Goal: Information Seeking & Learning: Learn about a topic

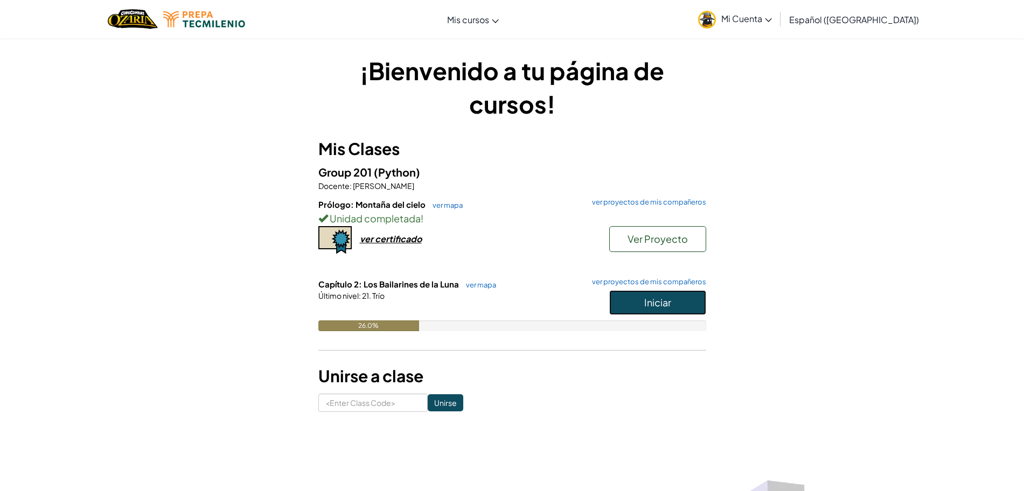
click at [686, 293] on button "Iniciar" at bounding box center [657, 302] width 97 height 25
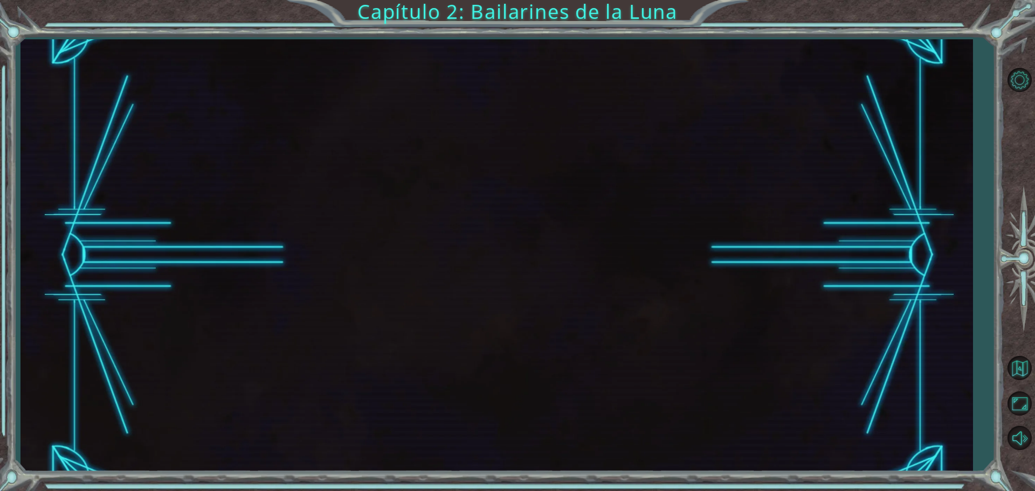
click at [657, 308] on div at bounding box center [496, 255] width 952 height 433
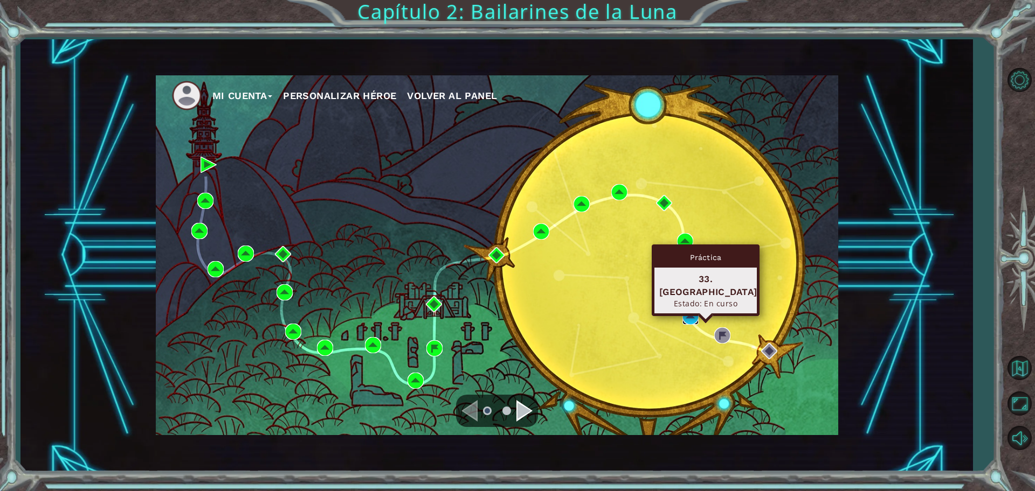
click at [690, 321] on img at bounding box center [690, 317] width 16 height 16
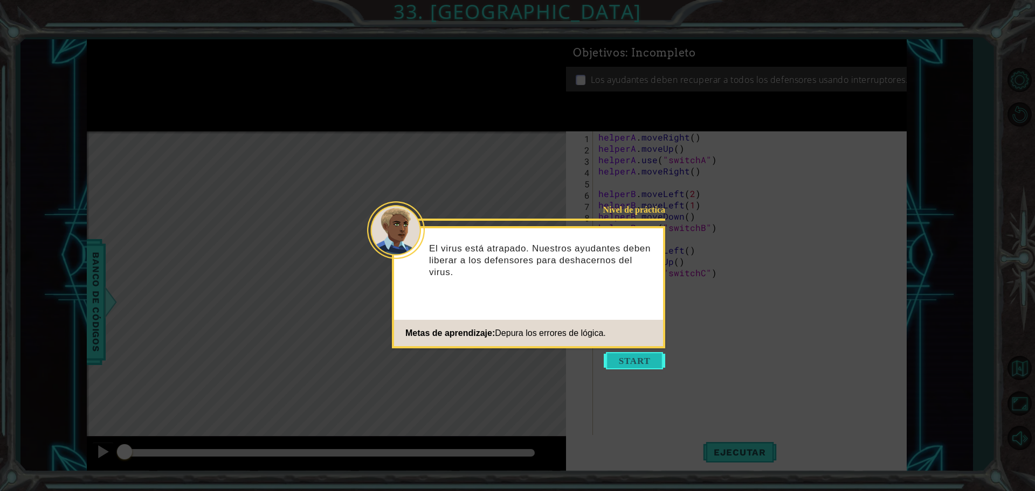
click at [627, 356] on button "Start" at bounding box center [633, 360] width 61 height 17
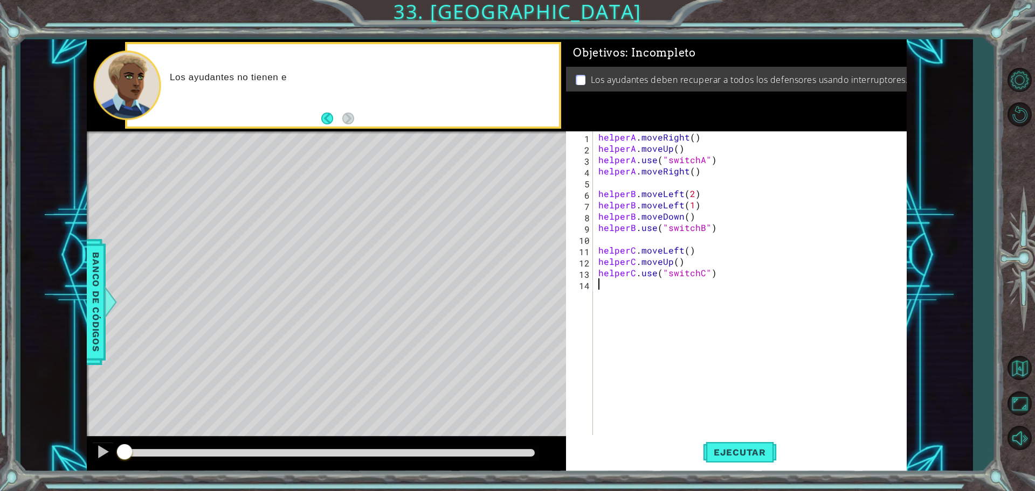
click at [655, 330] on div "helperA . moveRight ( ) helperA . moveUp ( ) helperA . use ( "switchA" ) helper…" at bounding box center [752, 295] width 313 height 328
click at [690, 180] on div "helperA . moveRight ( ) helperA . moveUp ( ) helperA . use ( "switchA" ) helper…" at bounding box center [752, 295] width 313 height 328
click at [634, 231] on div "helperA . moveRight ( ) helperA . moveUp ( ) helperA . use ( "switchA" ) helper…" at bounding box center [752, 295] width 313 height 328
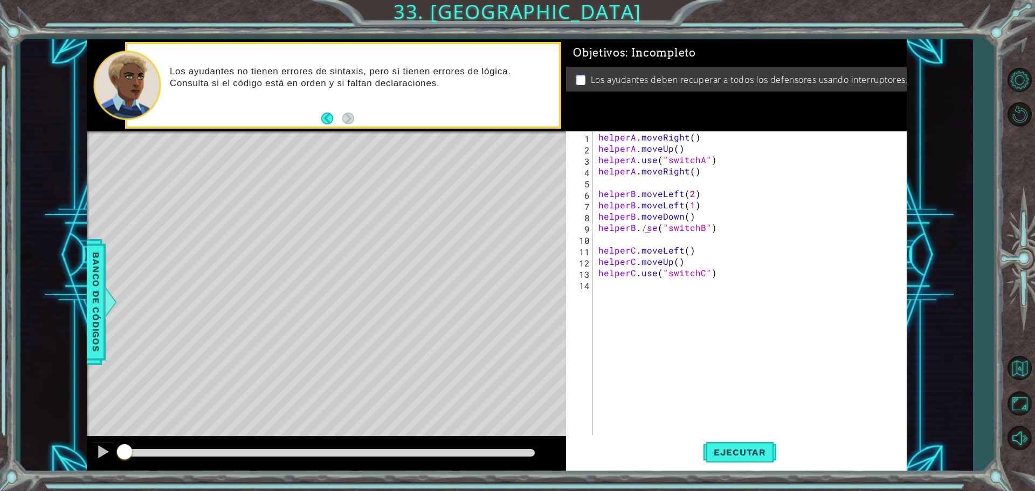
scroll to position [0, 3]
click at [720, 165] on div "helperA . moveRight ( ) helperA . moveUp ( ) helperA . use ( "switchA" ) helper…" at bounding box center [752, 295] width 313 height 328
click at [715, 162] on div "helperA . moveRight ( ) helperA . moveUp ( ) helperA . use ( "switchA" ) helper…" at bounding box center [752, 295] width 313 height 328
click at [688, 176] on div "helperA . moveRight ( ) helperA . moveUp ( ) helperA . moveRight ( ) helperA . …" at bounding box center [752, 295] width 313 height 328
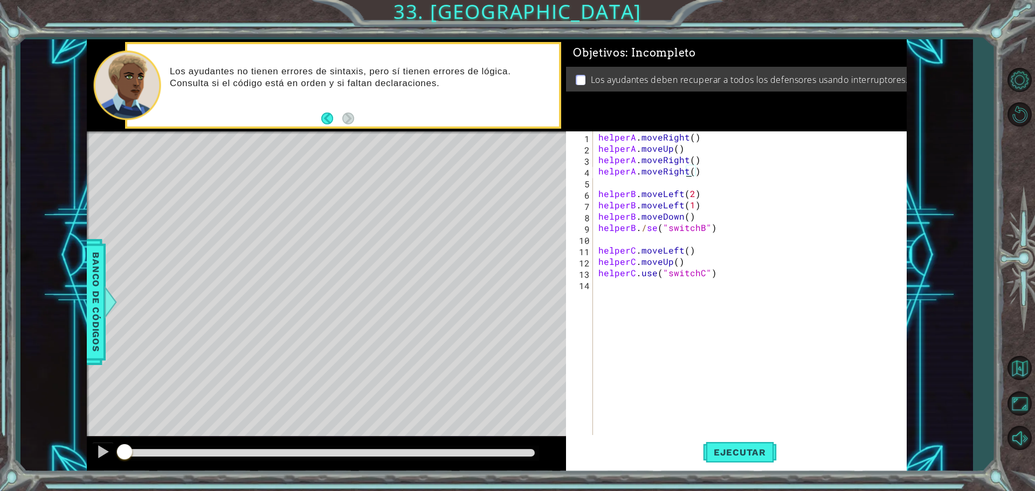
click at [688, 174] on div "helperA . moveRight ( ) helperA . moveUp ( ) helperA . moveRight ( ) helperA . …" at bounding box center [752, 295] width 313 height 328
click at [683, 210] on div "helperA . moveRight ( ) helperA . moveUp ( ) helperA . moveRight ( ) helperA . …" at bounding box center [752, 295] width 313 height 328
click at [666, 212] on div "helperA . moveRight ( ) helperA . moveUp ( ) helperA . moveRight ( ) helperA . …" at bounding box center [752, 295] width 313 height 328
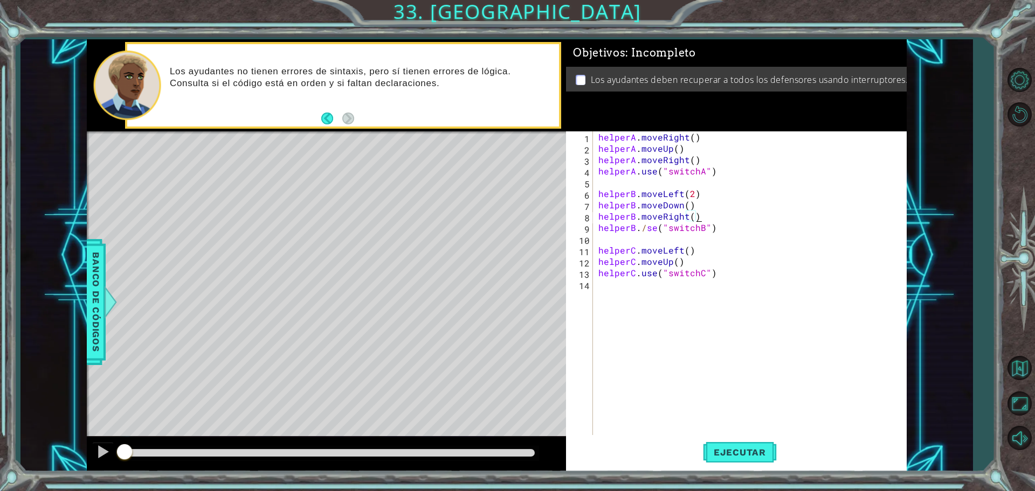
scroll to position [0, 6]
click at [690, 219] on div "helperA . moveRight ( ) helperA . moveUp ( ) helperA . moveRight ( ) helperA . …" at bounding box center [752, 295] width 313 height 328
click at [745, 446] on button "Ejecutar" at bounding box center [740, 452] width 74 height 34
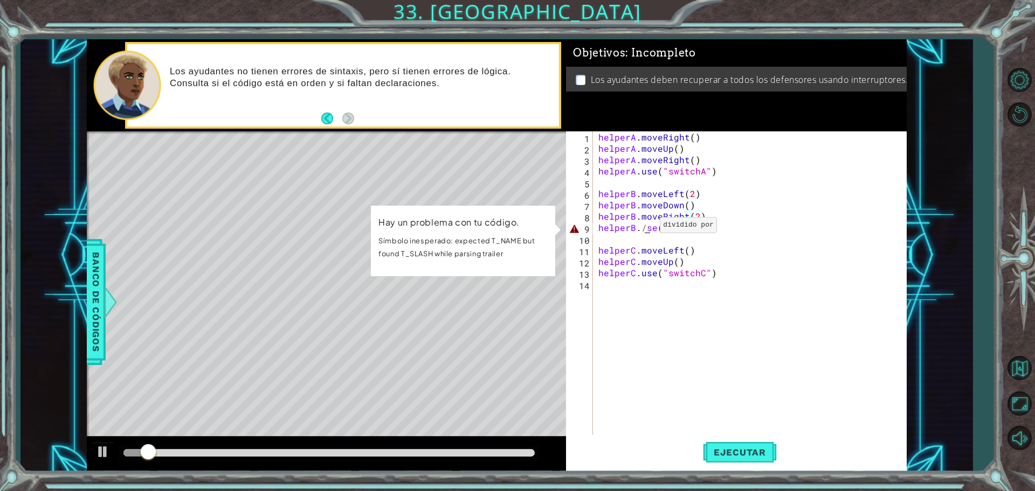
click at [647, 228] on div "helperA . moveRight ( ) helperA . moveUp ( ) helperA . moveRight ( ) helperA . …" at bounding box center [752, 295] width 313 height 328
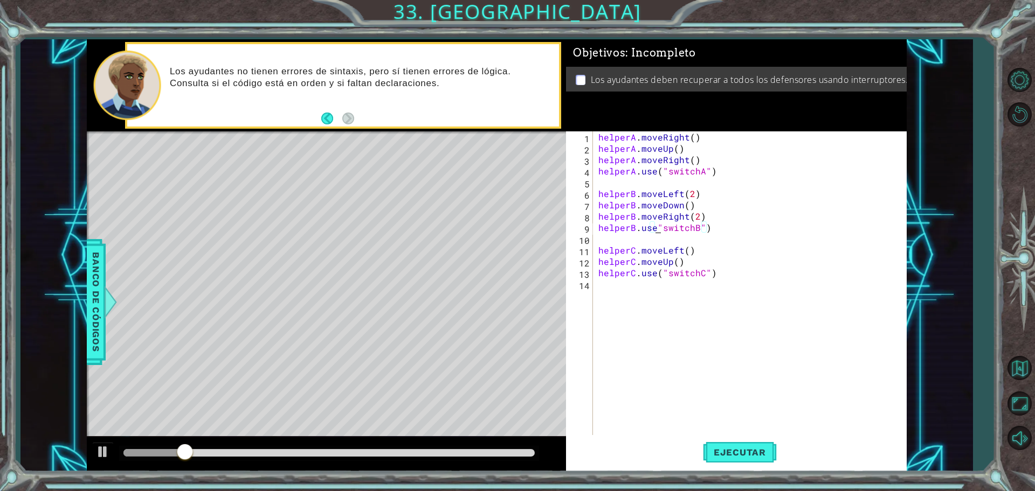
scroll to position [0, 4]
click at [723, 454] on span "Ejecutar" at bounding box center [740, 452] width 74 height 11
click at [740, 445] on button "Ejecutar" at bounding box center [740, 452] width 74 height 34
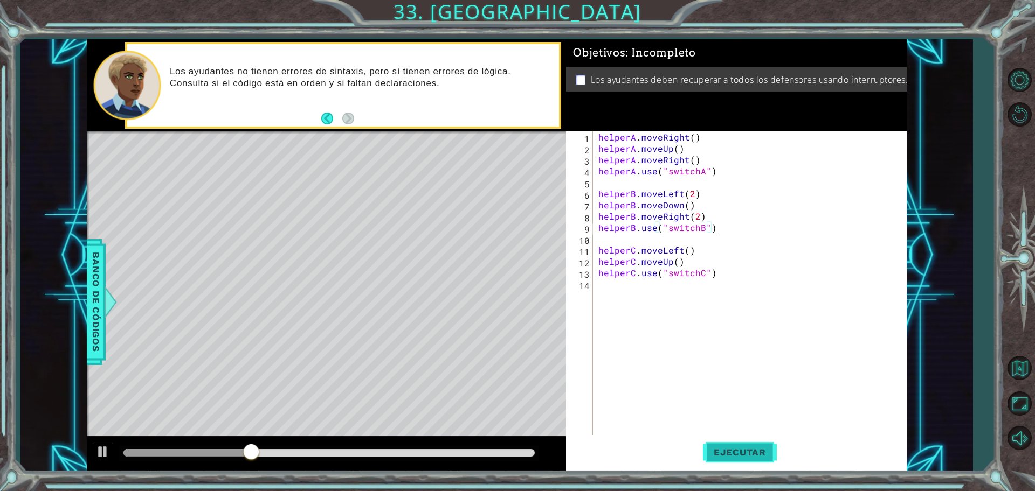
click at [714, 447] on span "Ejecutar" at bounding box center [740, 452] width 74 height 11
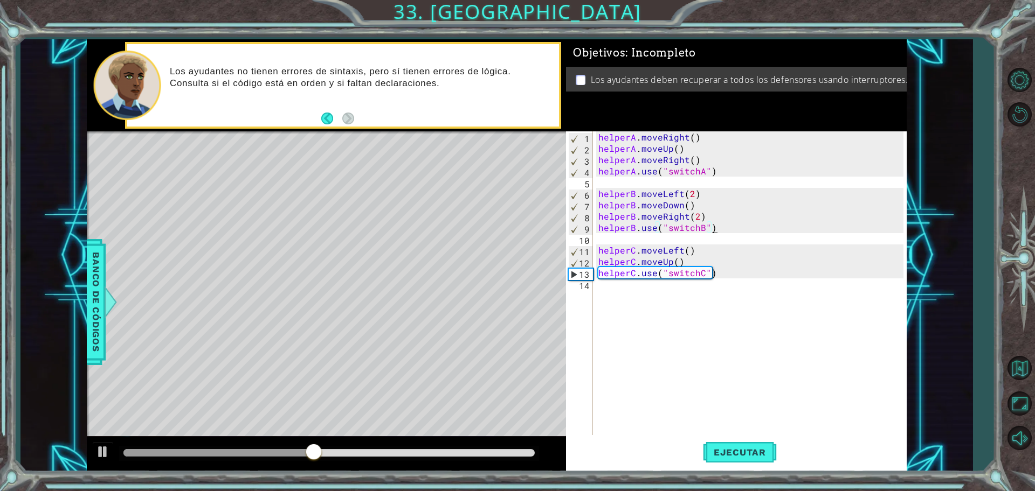
click at [688, 263] on div "helperA . moveRight ( ) helperA . moveUp ( ) helperA . moveRight ( ) helperA . …" at bounding box center [752, 295] width 313 height 328
type textarea "helperC.moveUp()"
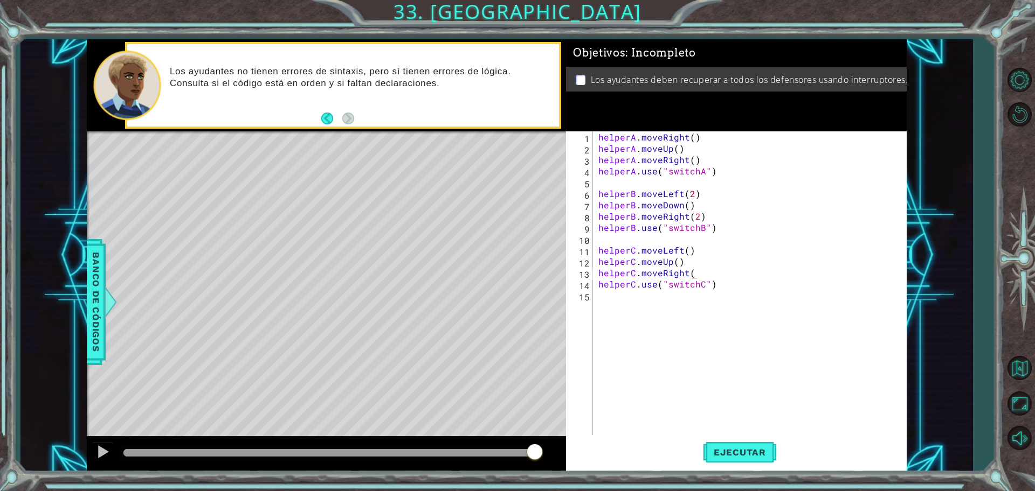
scroll to position [0, 5]
type textarea "helperC.moveRight()"
click at [759, 448] on span "Ejecutar" at bounding box center [740, 452] width 74 height 11
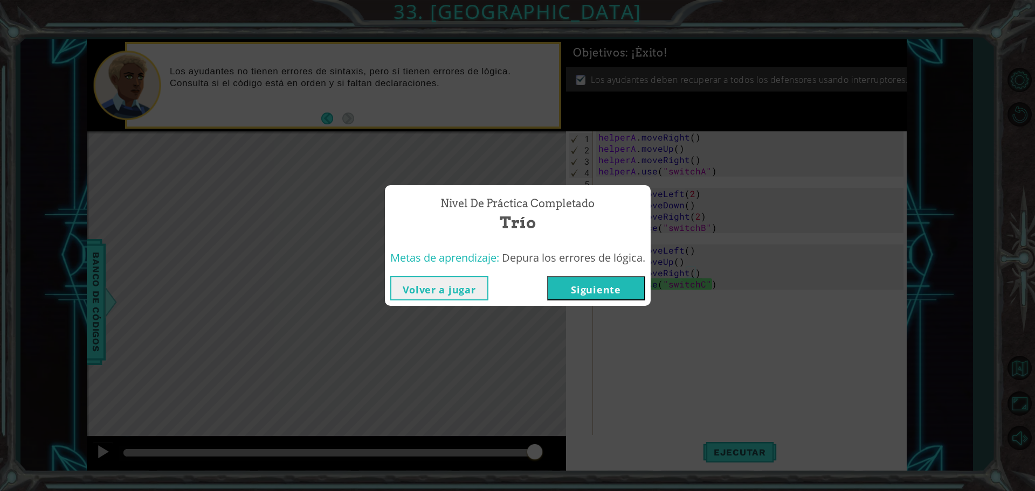
click at [611, 281] on button "Siguiente" at bounding box center [596, 288] width 98 height 24
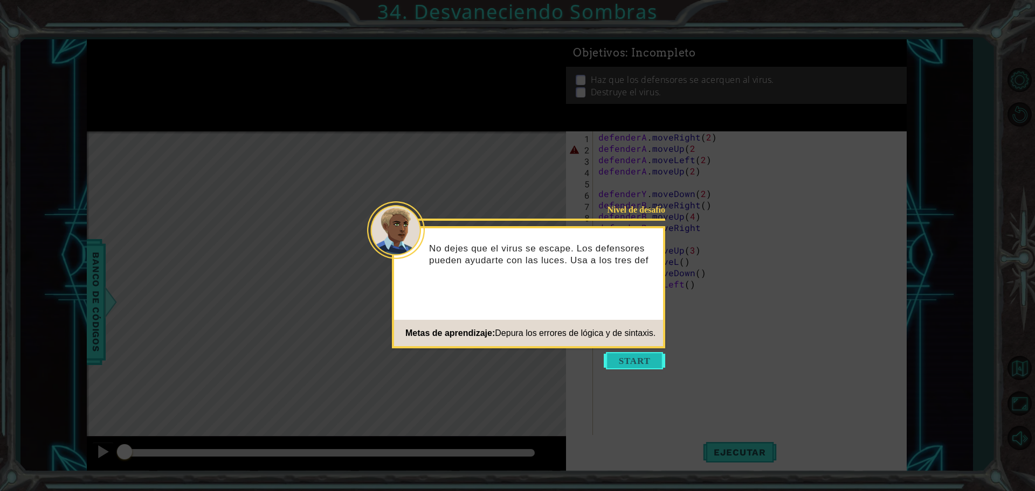
click at [631, 369] on button "Start" at bounding box center [633, 360] width 61 height 17
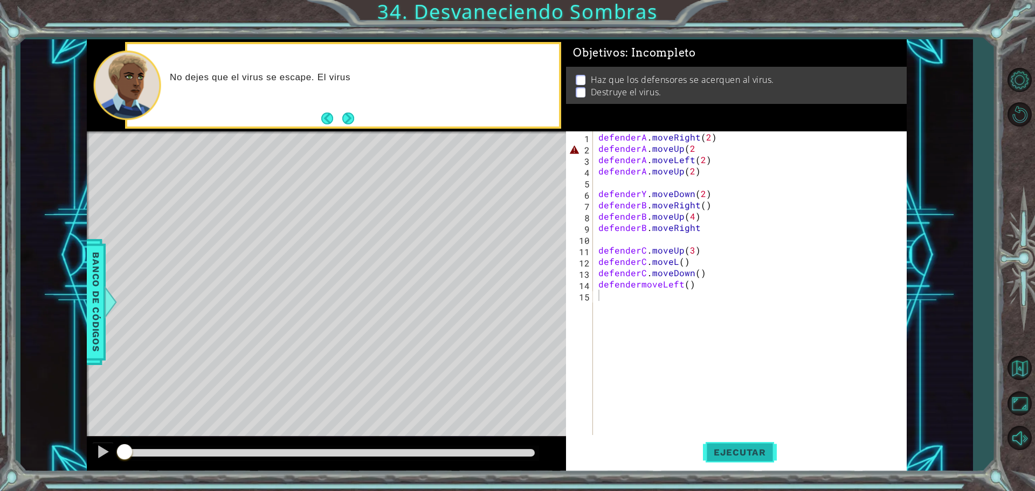
click at [729, 460] on button "Ejecutar" at bounding box center [740, 452] width 74 height 34
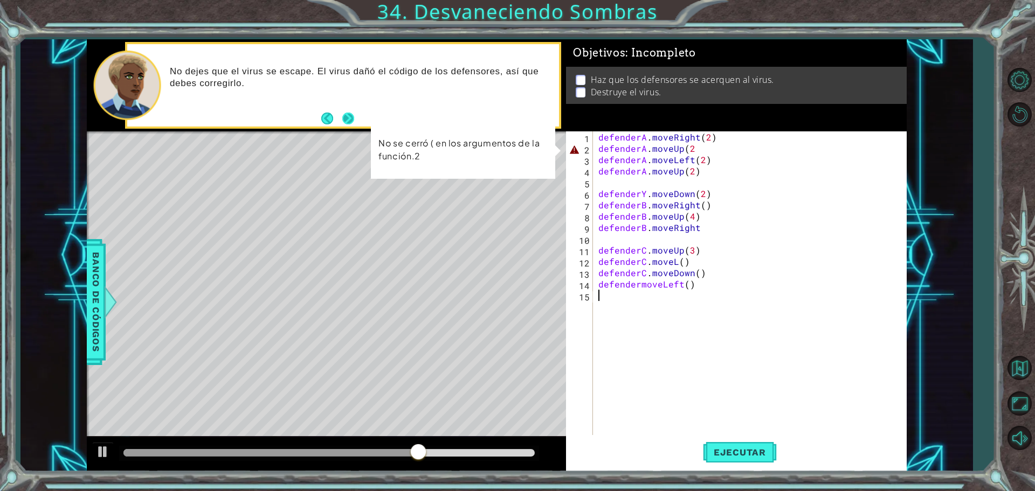
click at [343, 113] on button "Next" at bounding box center [348, 119] width 12 height 12
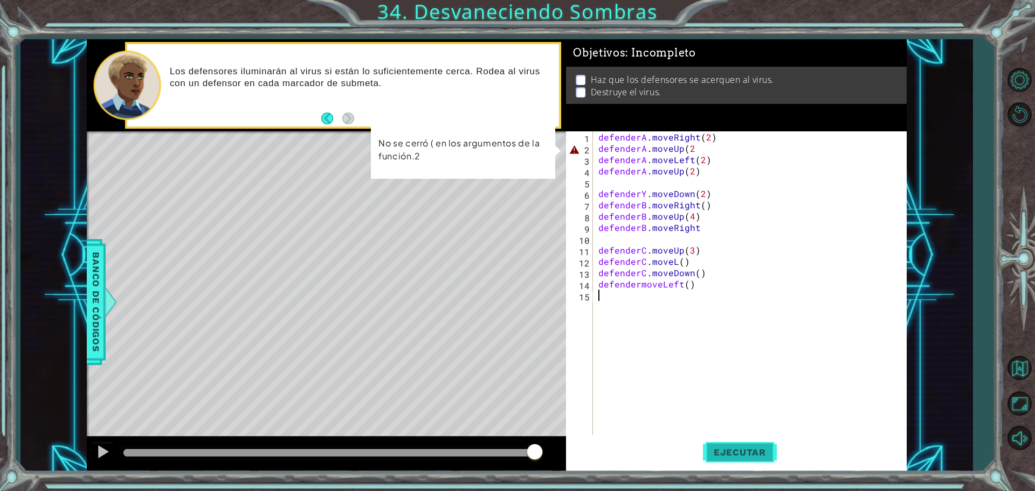
click at [724, 450] on span "Ejecutar" at bounding box center [740, 452] width 74 height 11
click at [698, 149] on div "defenderA . moveRight ( 2 ) defenderA . moveUp ( 2 defenderA . moveLeft ( 2 ) d…" at bounding box center [752, 295] width 313 height 328
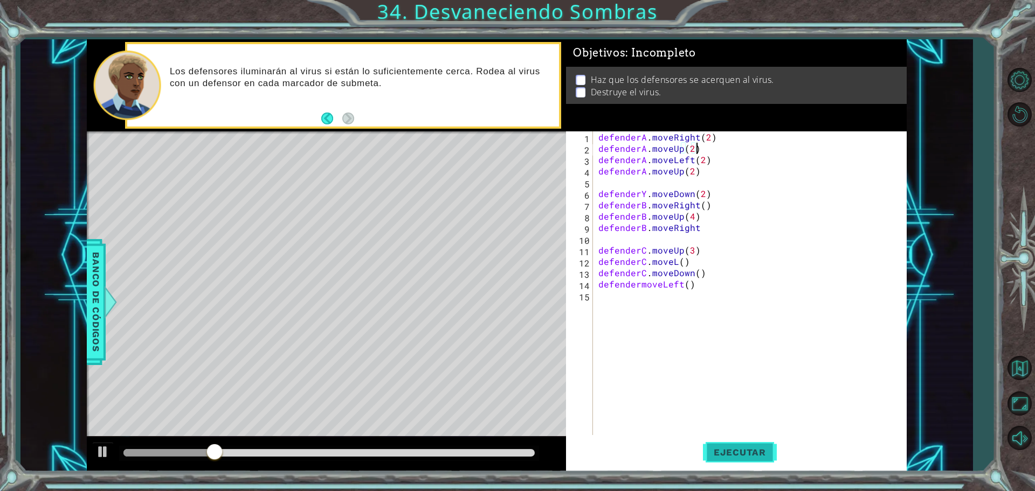
click at [704, 453] on span "Ejecutar" at bounding box center [740, 452] width 74 height 11
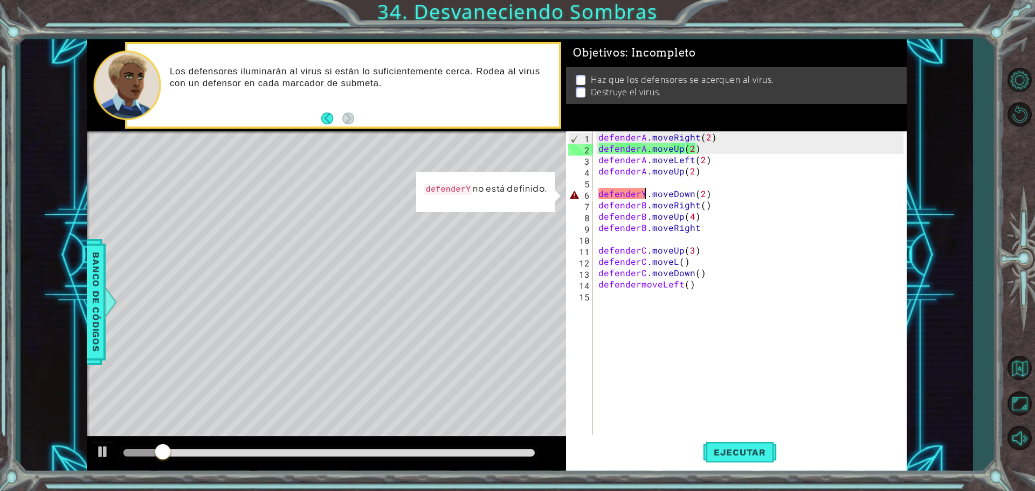
click at [647, 193] on div "defenderA . moveRight ( 2 ) defenderA . moveUp ( 2 ) defenderA . moveLeft ( 2 )…" at bounding box center [752, 295] width 313 height 328
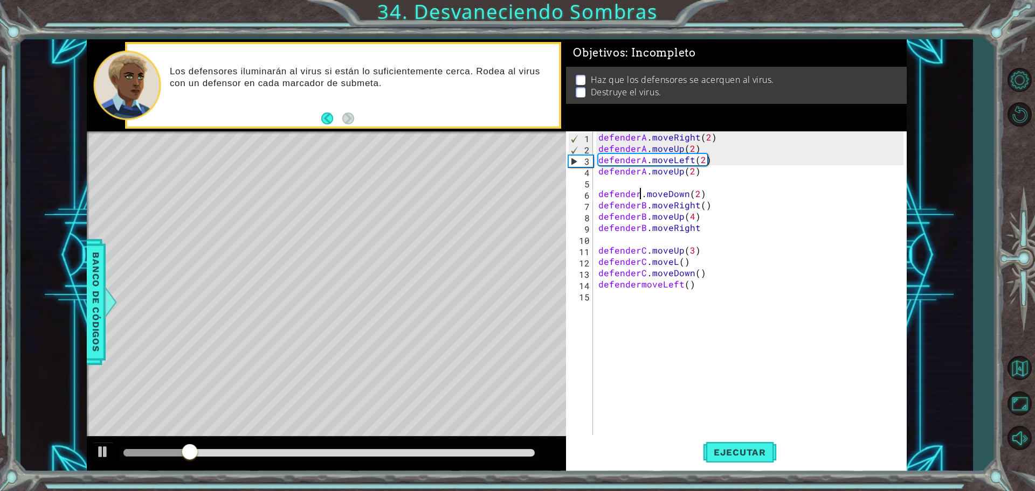
scroll to position [0, 3]
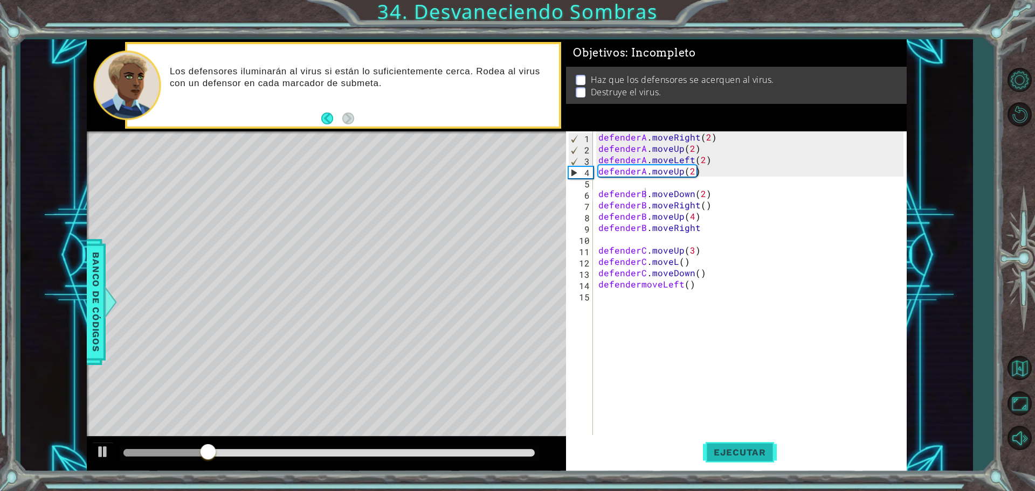
click at [733, 446] on button "Ejecutar" at bounding box center [740, 452] width 74 height 34
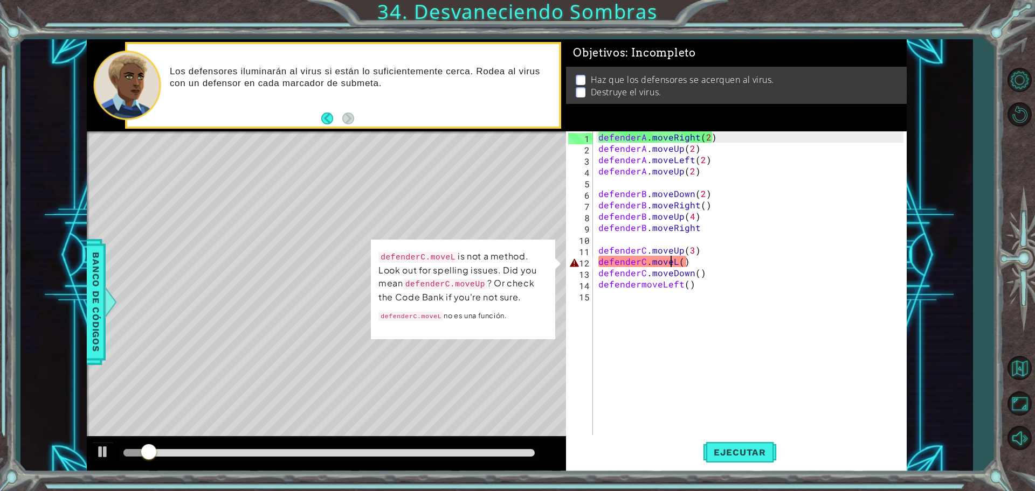
click at [672, 263] on div "defenderA . moveRight ( 2 ) defenderA . moveUp ( 2 ) defenderA . moveLeft ( 2 )…" at bounding box center [752, 295] width 313 height 328
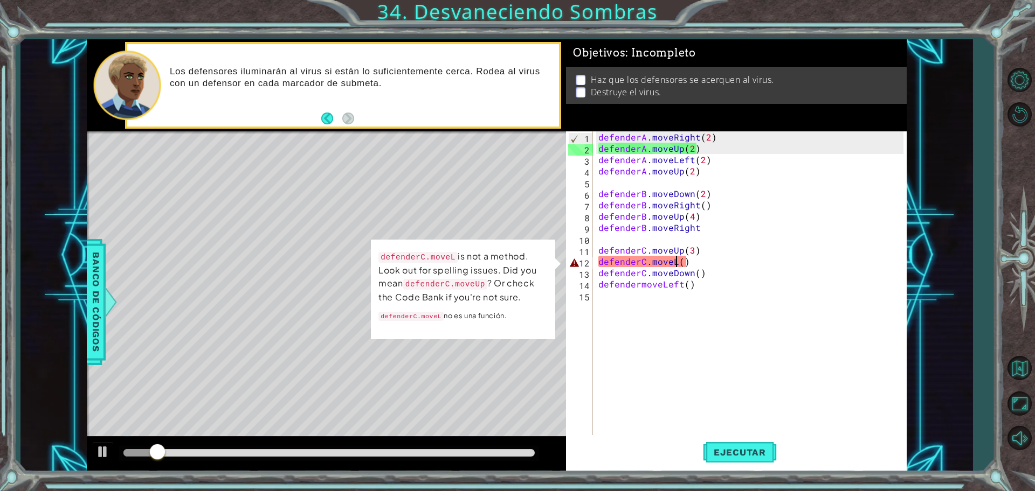
click at [676, 263] on div "defenderA . moveRight ( 2 ) defenderA . moveUp ( 2 ) defenderA . moveLeft ( 2 )…" at bounding box center [752, 295] width 313 height 328
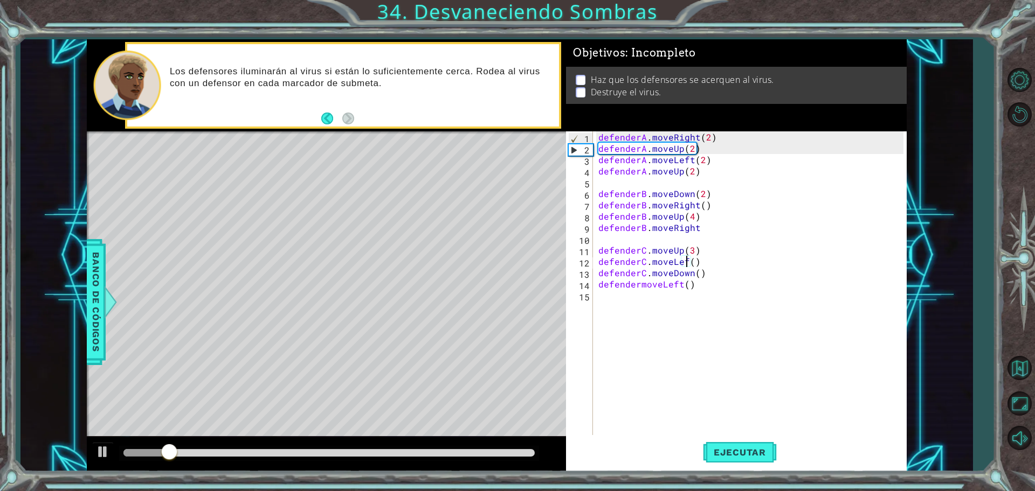
scroll to position [0, 6]
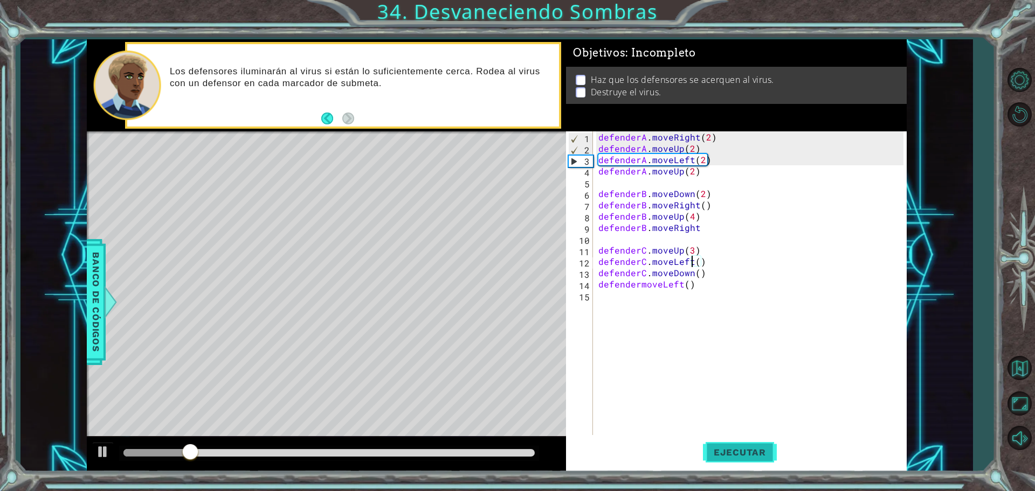
click at [719, 447] on span "Ejecutar" at bounding box center [740, 452] width 74 height 11
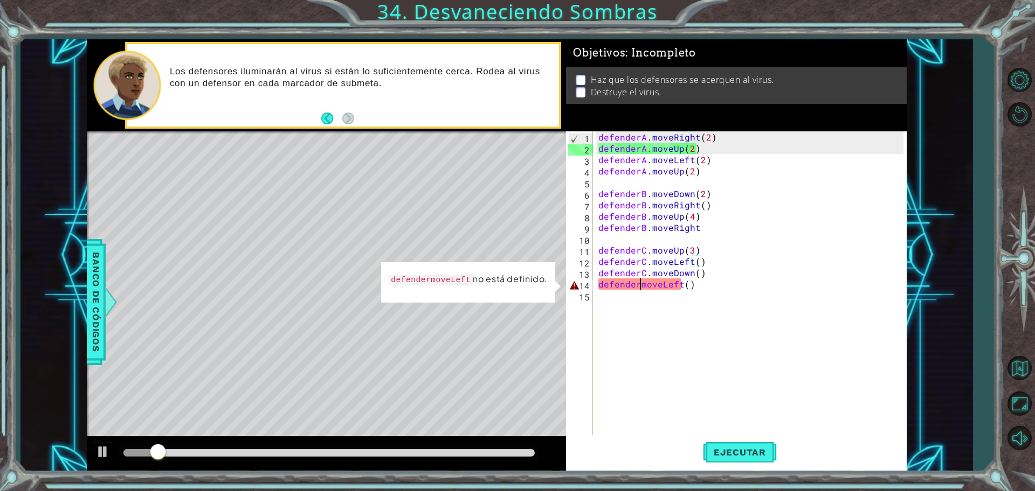
click at [641, 287] on div "defenderA . moveRight ( 2 ) defenderA . moveUp ( 2 ) defenderA . moveLeft ( 2 )…" at bounding box center [752, 295] width 313 height 328
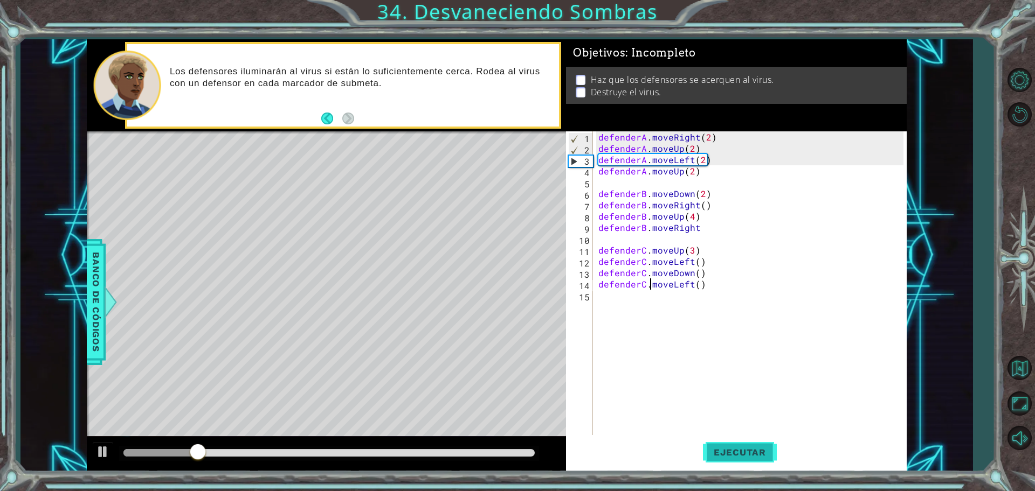
click at [729, 443] on button "Ejecutar" at bounding box center [740, 452] width 74 height 34
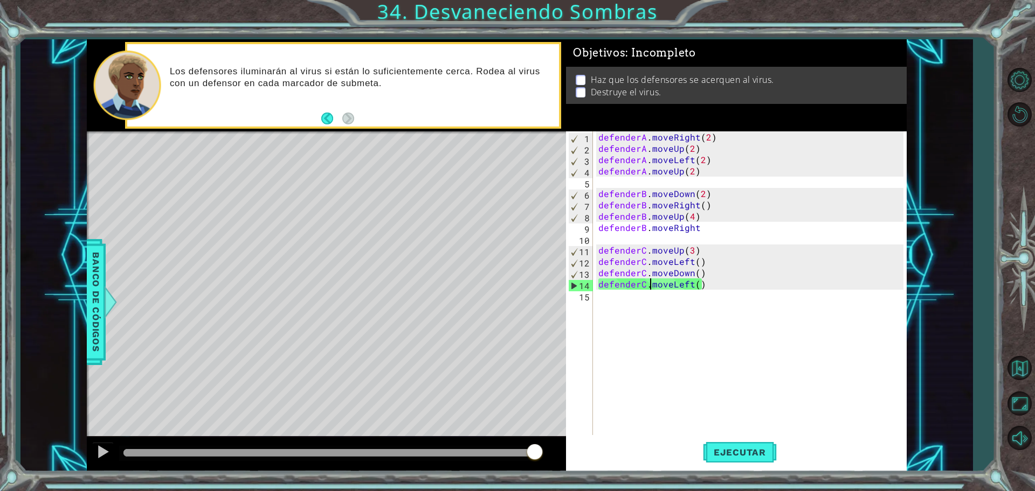
click at [691, 286] on div "defenderA . moveRight ( 2 ) defenderA . moveUp ( 2 ) defenderA . moveLeft ( 2 )…" at bounding box center [752, 295] width 313 height 328
click at [693, 286] on div "defenderA . moveRight ( 2 ) defenderA . moveUp ( 2 ) defenderA . moveLeft ( 2 )…" at bounding box center [752, 295] width 313 height 328
click at [698, 286] on div "defenderA . moveRight ( 2 ) defenderA . moveUp ( 2 ) defenderA . moveLeft ( 2 )…" at bounding box center [752, 295] width 313 height 328
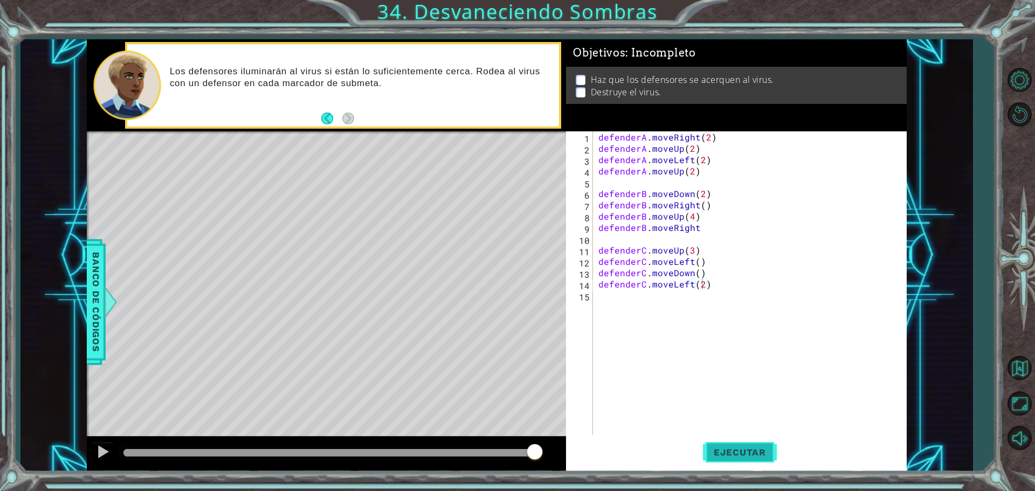
click at [722, 443] on button "Ejecutar" at bounding box center [740, 452] width 74 height 34
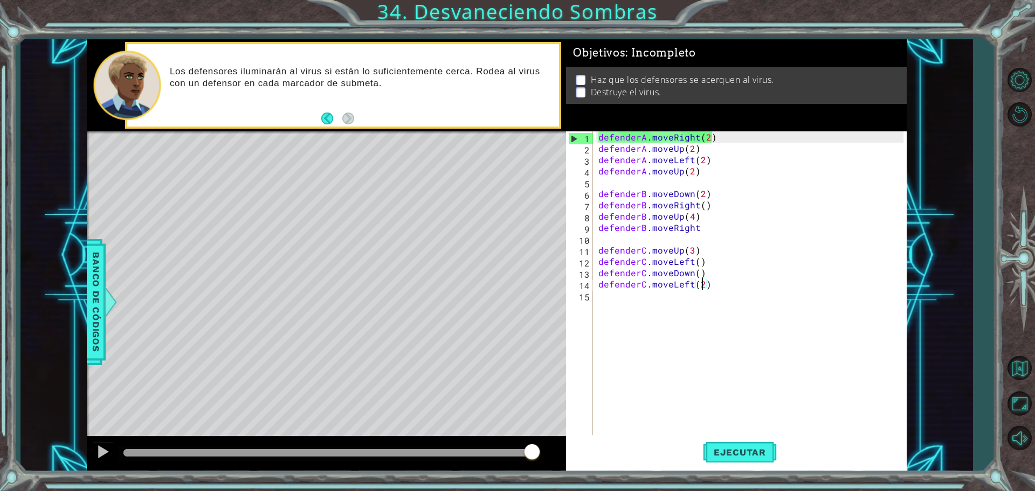
click at [532, 449] on div at bounding box center [328, 453] width 411 height 8
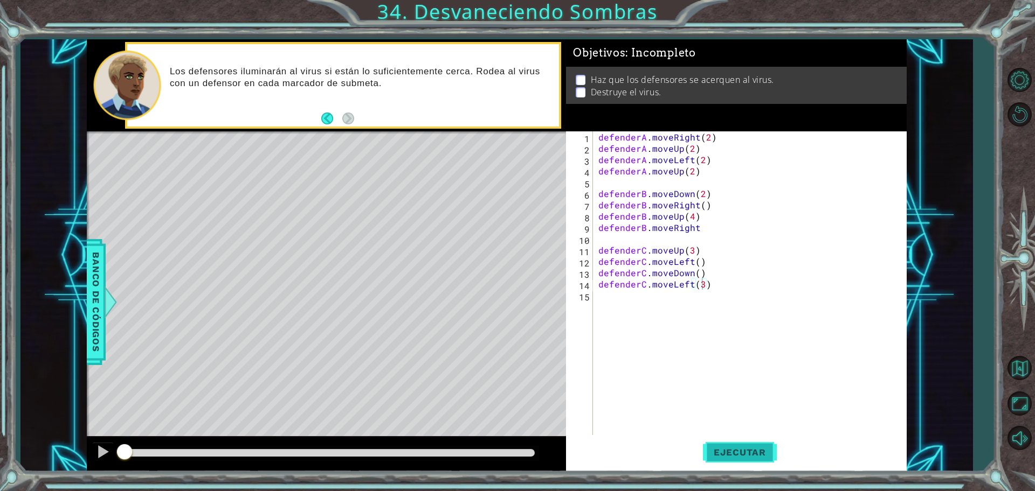
click at [718, 456] on span "Ejecutar" at bounding box center [740, 452] width 74 height 11
click at [529, 456] on div at bounding box center [328, 453] width 411 height 8
click at [694, 263] on div "defenderA . moveRight ( 2 ) defenderA . moveUp ( 2 ) defenderA . moveLeft ( 2 )…" at bounding box center [752, 295] width 313 height 328
click at [717, 440] on button "Ejecutar" at bounding box center [740, 452] width 74 height 34
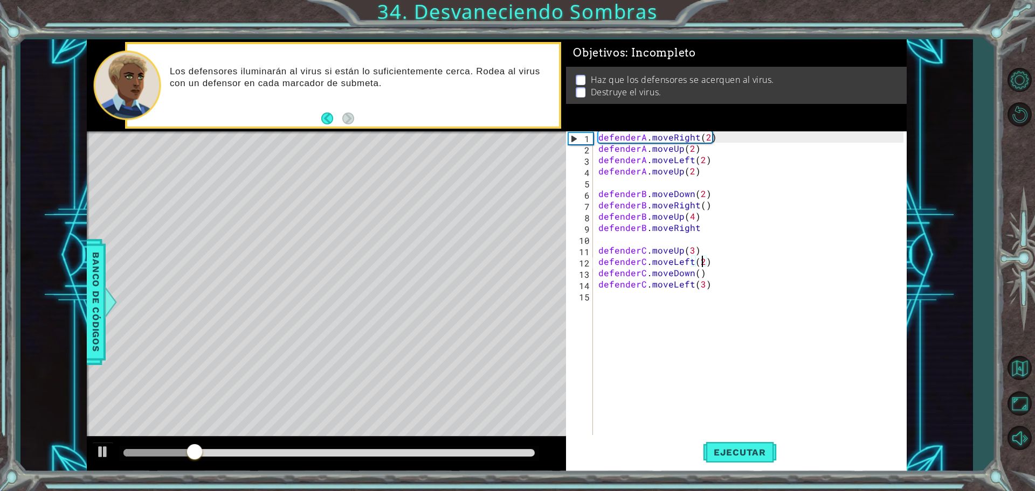
click at [695, 206] on div "defenderA . moveRight ( 2 ) defenderA . moveUp ( 2 ) defenderA . moveLeft ( 2 )…" at bounding box center [752, 295] width 313 height 328
click at [706, 230] on div "defenderA . moveRight ( 2 ) defenderA . moveUp ( 2 ) defenderA . moveLeft ( 2 )…" at bounding box center [752, 295] width 313 height 328
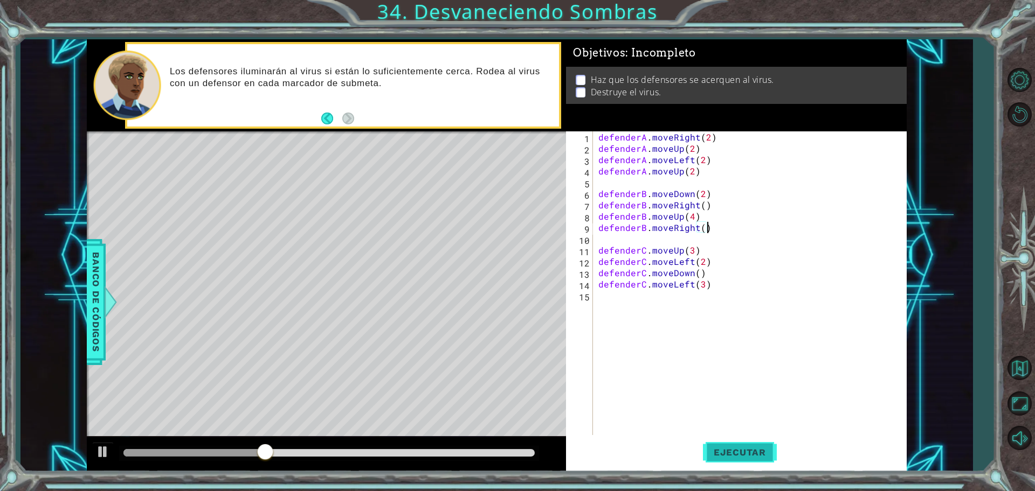
type textarea "defenderB.moveRight()"
click at [711, 462] on button "Ejecutar" at bounding box center [740, 452] width 74 height 34
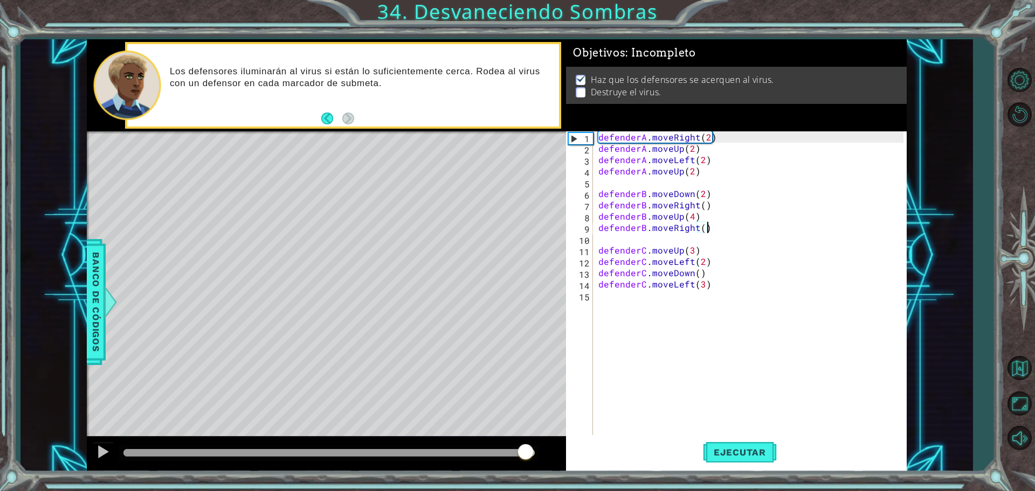
click at [526, 450] on div at bounding box center [328, 453] width 411 height 8
click at [744, 457] on span "Ejecutar" at bounding box center [740, 452] width 74 height 11
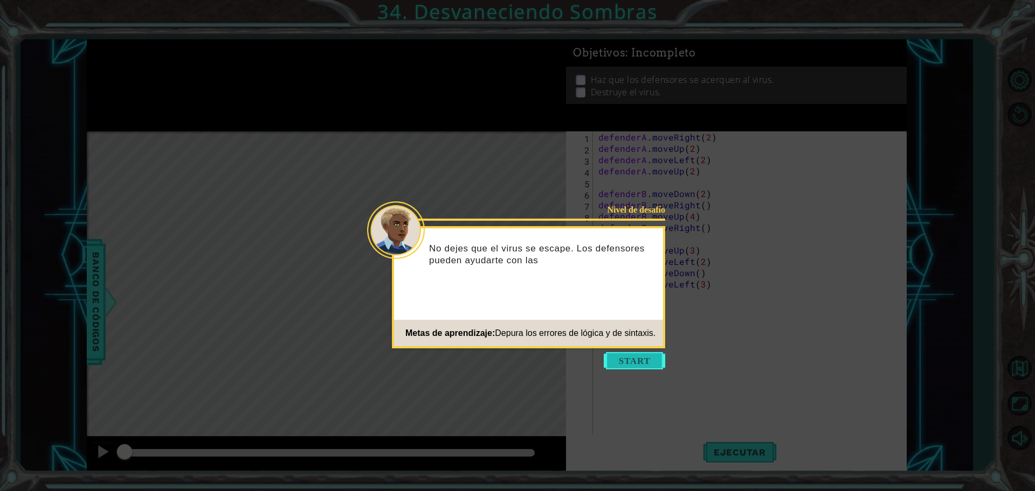
click at [656, 359] on button "Start" at bounding box center [633, 360] width 61 height 17
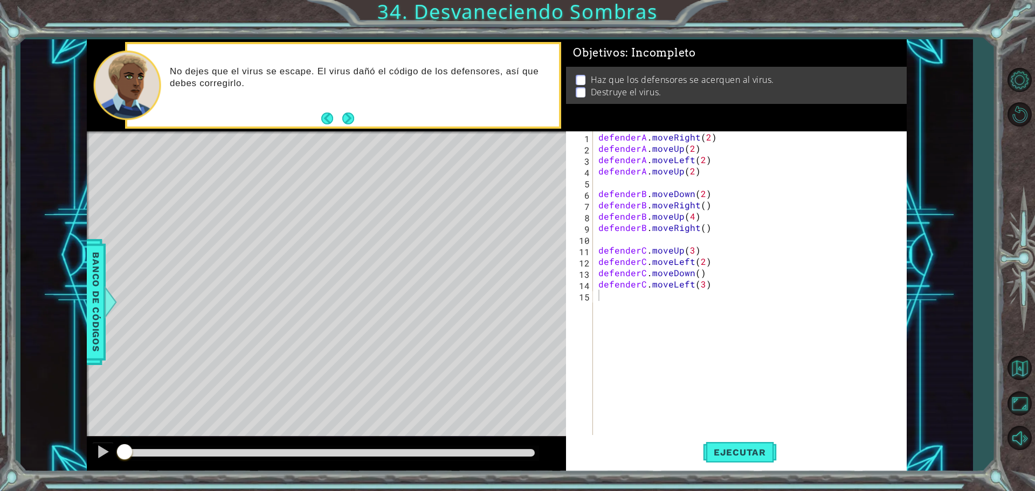
click at [663, 288] on div "defenderA . moveRight ( 2 ) defenderA . moveUp ( 2 ) defenderA . moveLeft ( 2 )…" at bounding box center [752, 295] width 313 height 328
click at [764, 455] on span "Ejecutar" at bounding box center [740, 452] width 74 height 11
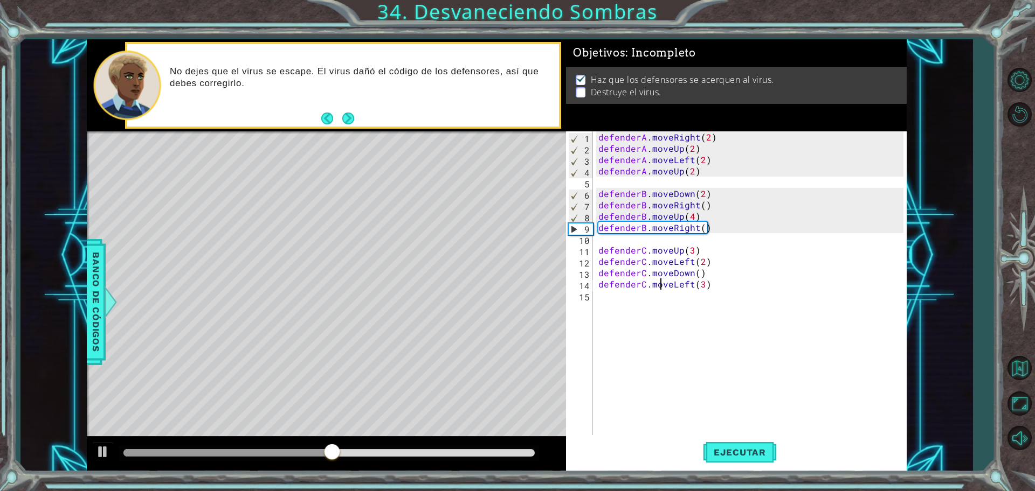
click at [692, 173] on div "defenderA . moveRight ( 2 ) defenderA . moveUp ( 2 ) defenderA . moveLeft ( 2 )…" at bounding box center [752, 295] width 313 height 328
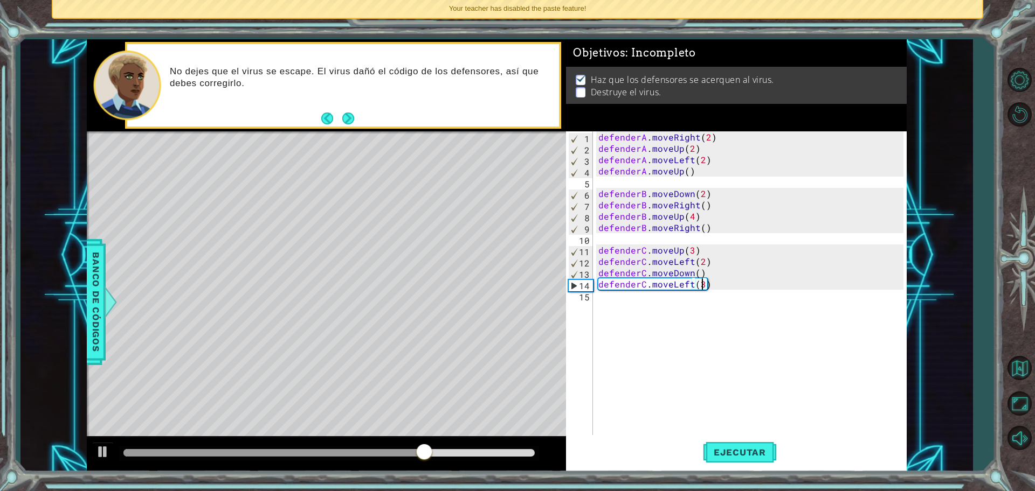
type textarea "defenderC.moveLeft()"
click at [734, 453] on span "Ejecutar" at bounding box center [740, 452] width 74 height 11
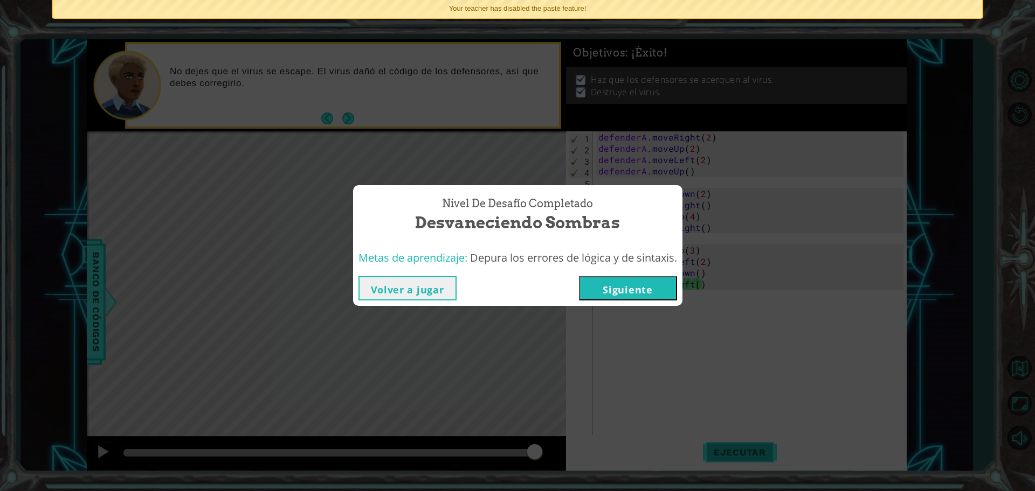
click button "Siguiente" at bounding box center [628, 288] width 98 height 24
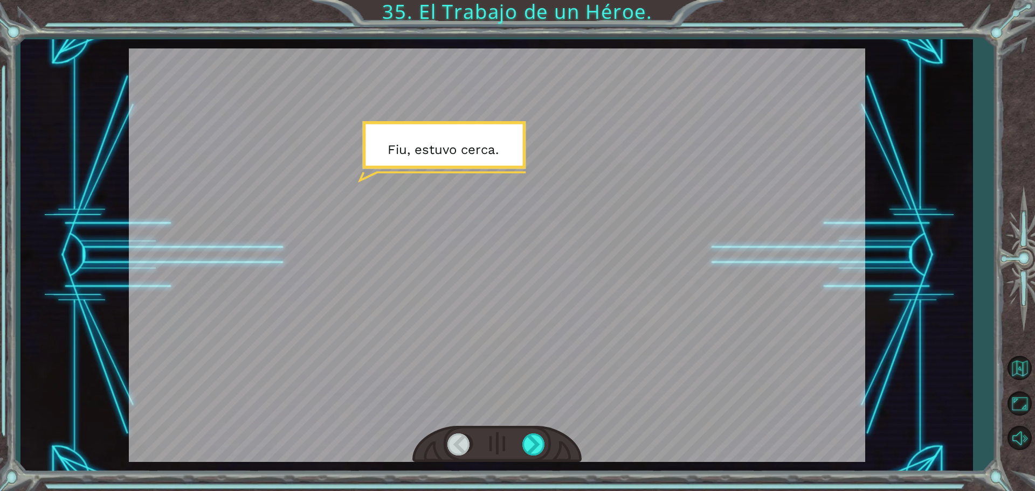
click at [538, 431] on div at bounding box center [496, 444] width 169 height 37
click at [531, 439] on div at bounding box center [534, 445] width 24 height 22
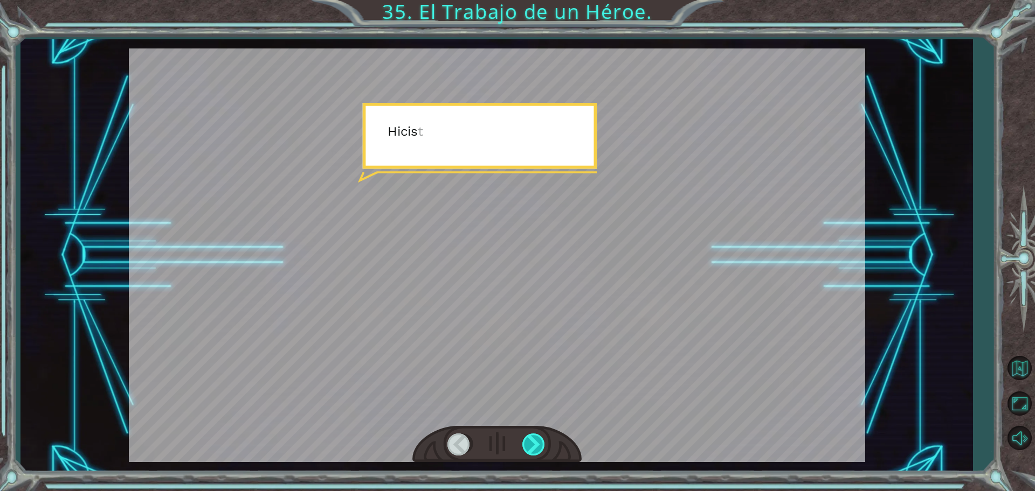
click at [531, 439] on div at bounding box center [534, 445] width 24 height 22
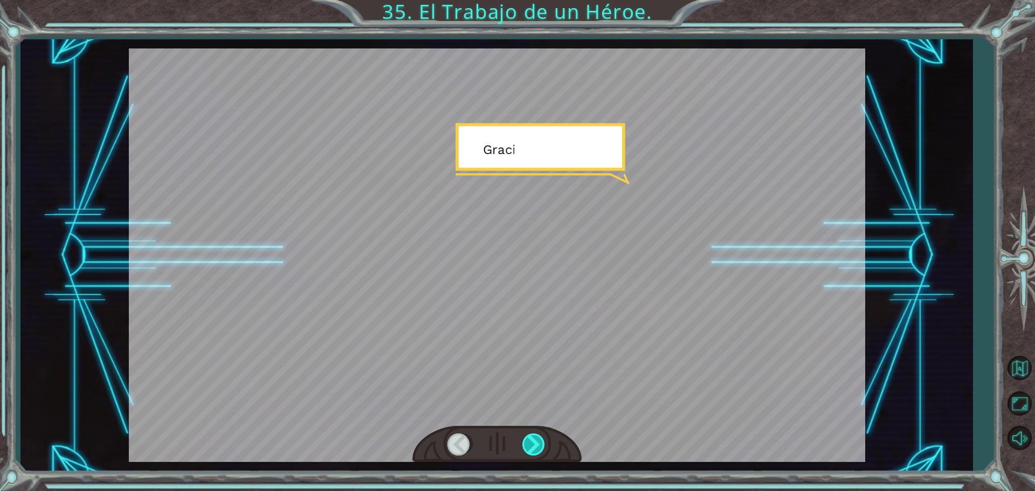
click at [531, 439] on div at bounding box center [534, 445] width 24 height 22
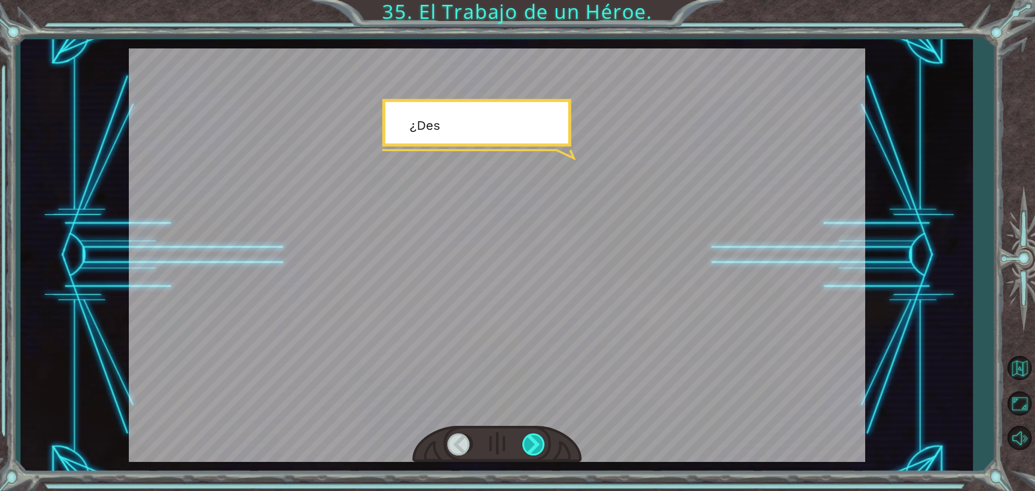
click at [531, 439] on div at bounding box center [534, 445] width 24 height 22
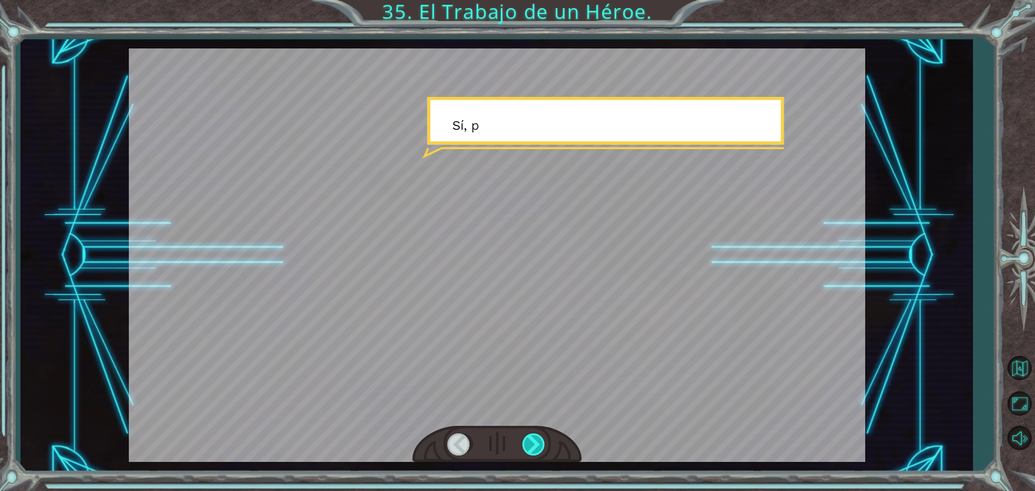
click at [531, 439] on div at bounding box center [534, 445] width 24 height 22
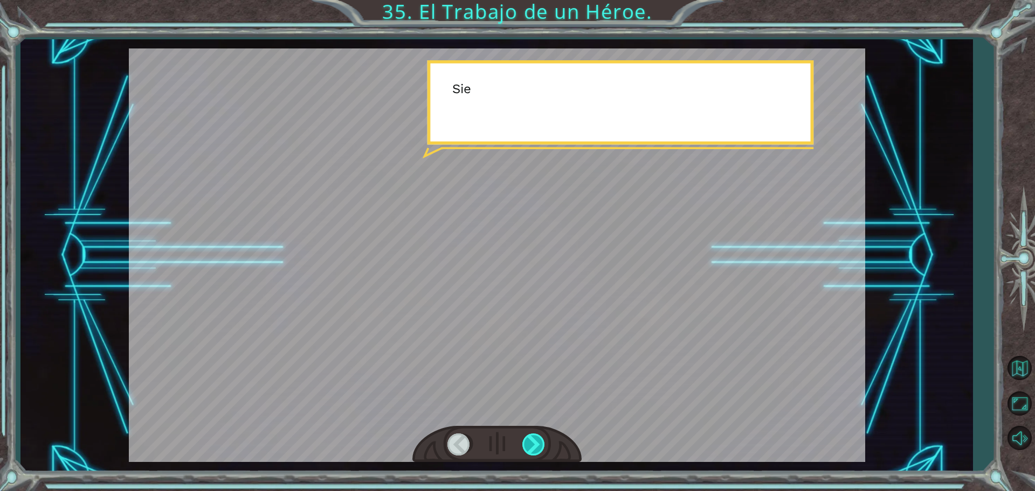
click at [531, 439] on div at bounding box center [534, 445] width 24 height 22
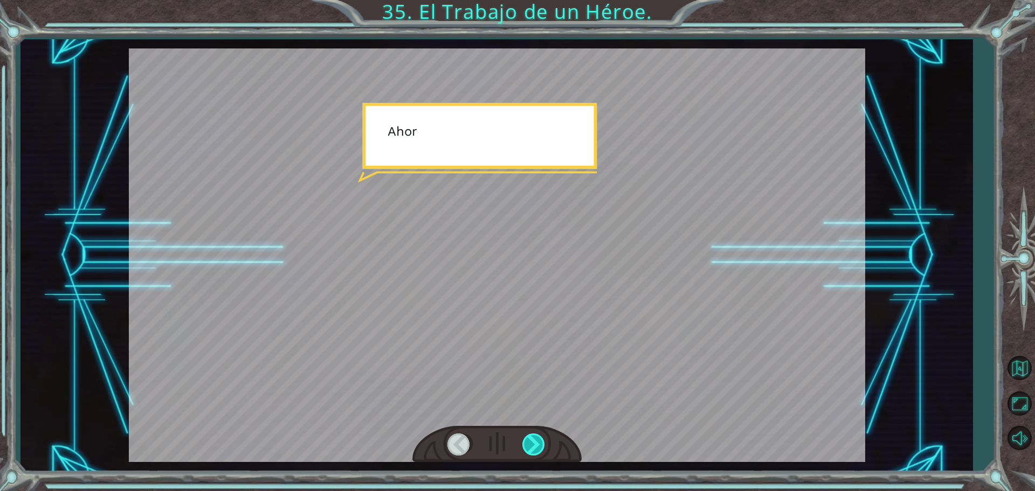
click at [531, 439] on div at bounding box center [534, 445] width 24 height 22
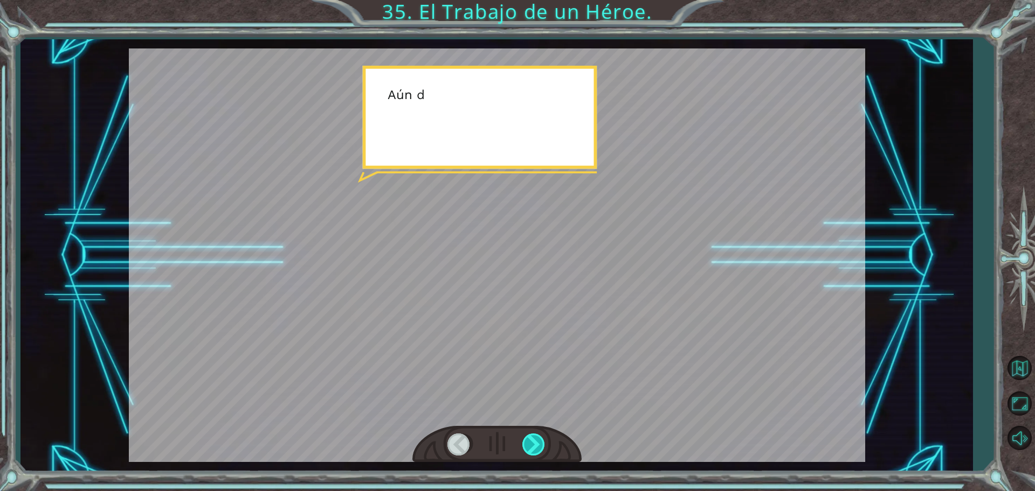
click at [531, 439] on div at bounding box center [534, 445] width 24 height 22
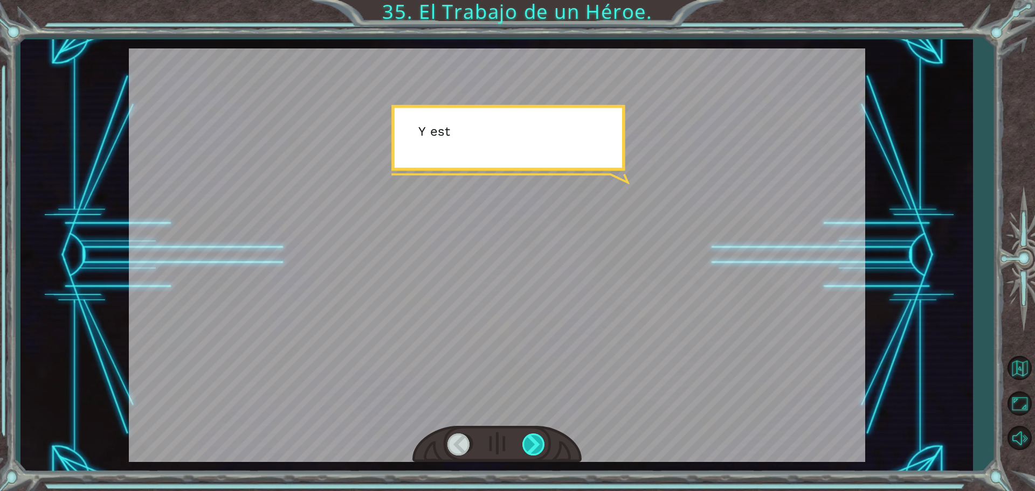
click at [531, 439] on div at bounding box center [534, 445] width 24 height 22
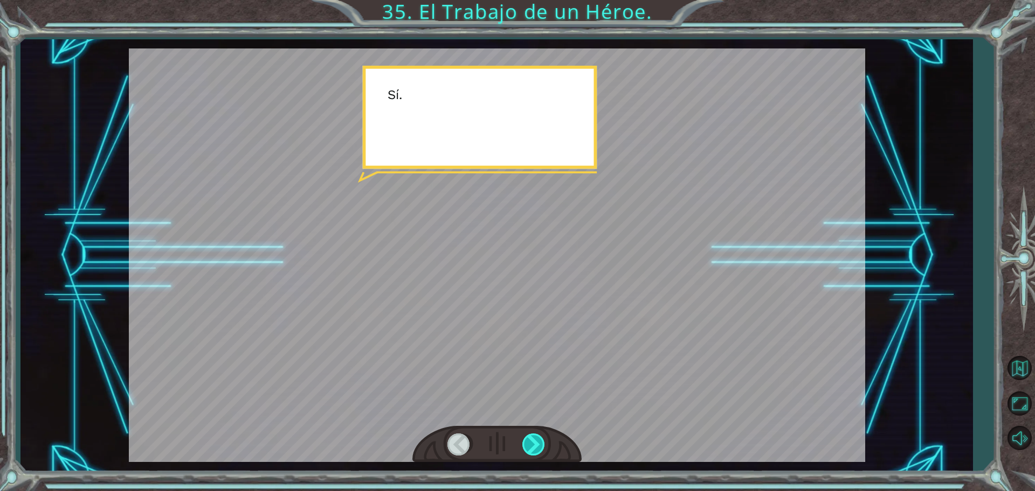
click at [531, 439] on div at bounding box center [534, 445] width 24 height 22
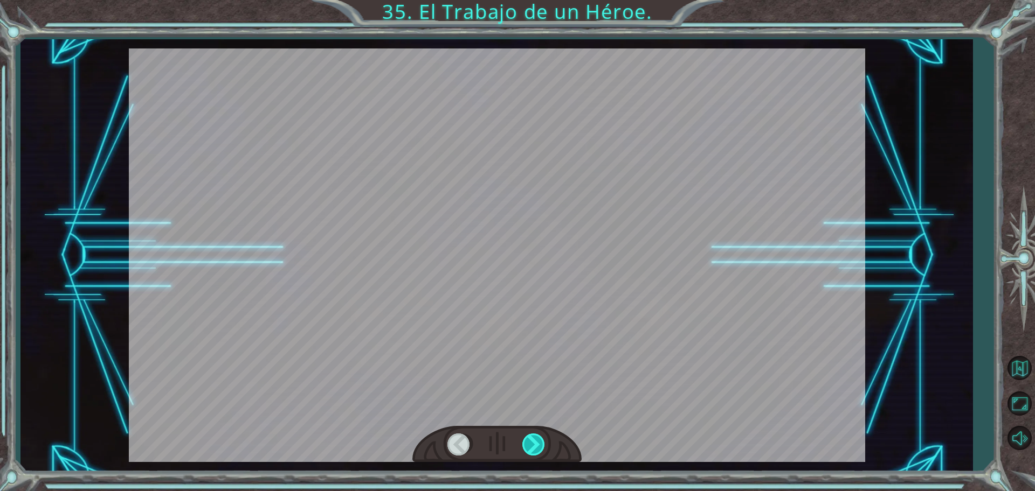
click at [531, 439] on div at bounding box center [534, 445] width 24 height 22
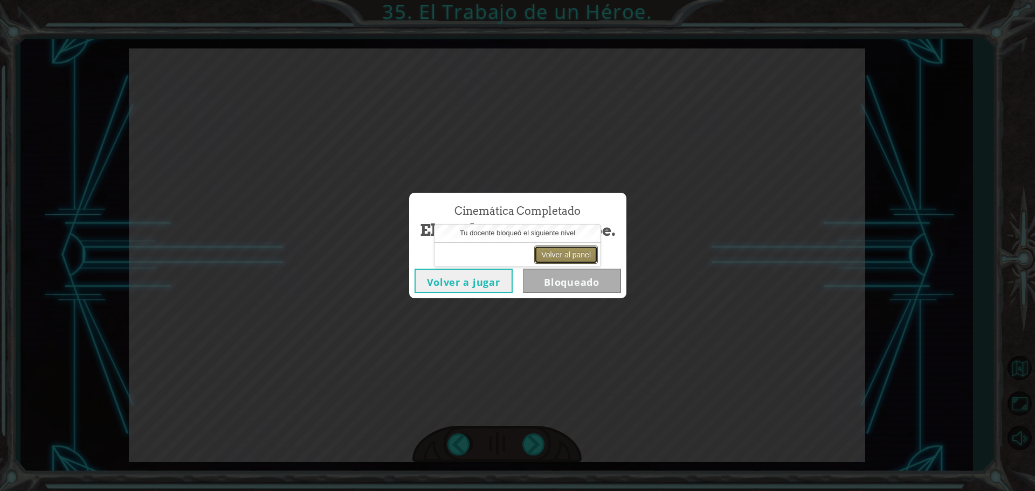
click at [560, 252] on button "Volver al panel" at bounding box center [566, 255] width 64 height 18
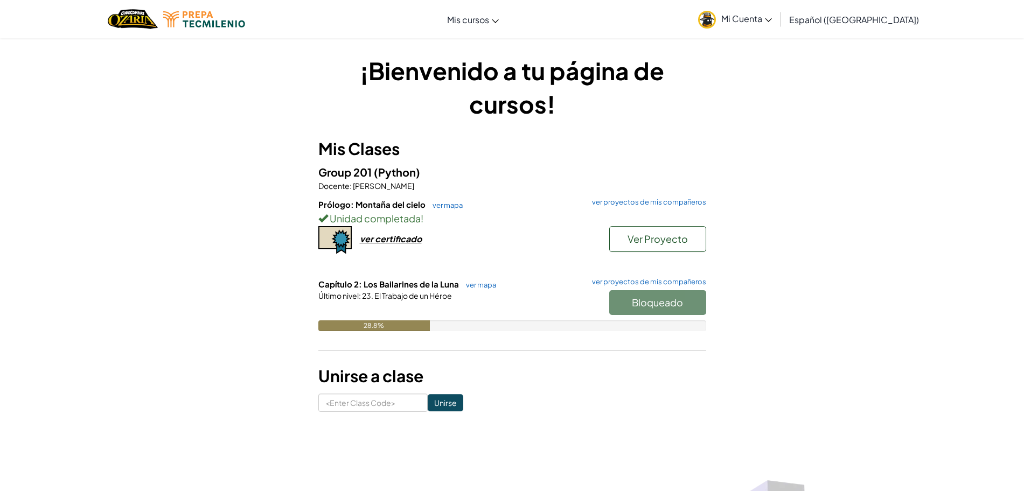
click at [644, 301] on div "Bloqueado" at bounding box center [653, 305] width 108 height 30
click at [397, 219] on span "Unidad completada" at bounding box center [374, 218] width 93 height 12
click at [709, 299] on div "¡Bienvenido a tu página de cursos! Mis Clases Group 201 (Python) Docente : [PER…" at bounding box center [512, 233] width 630 height 358
click at [692, 303] on div "Bloqueado" at bounding box center [653, 305] width 108 height 30
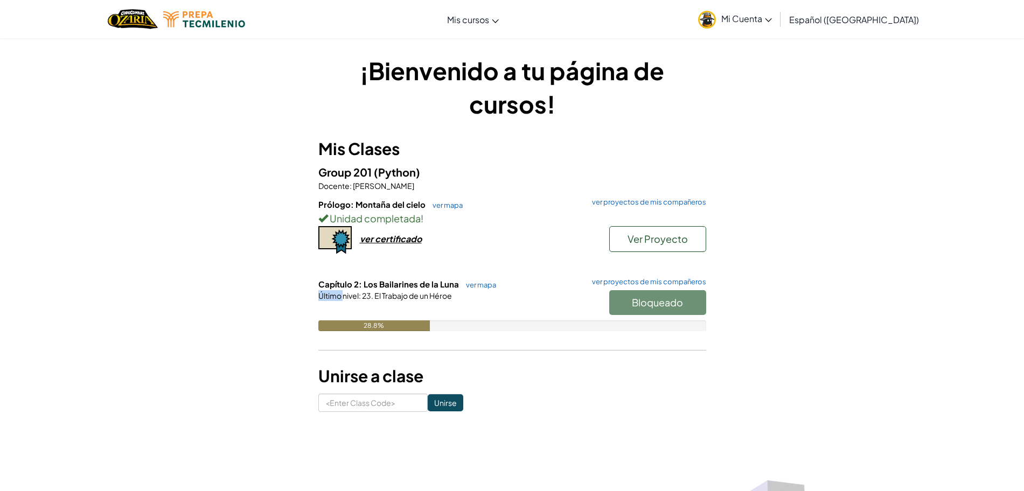
click at [692, 303] on div "Bloqueado" at bounding box center [653, 305] width 108 height 30
